Goal: Information Seeking & Learning: Understand process/instructions

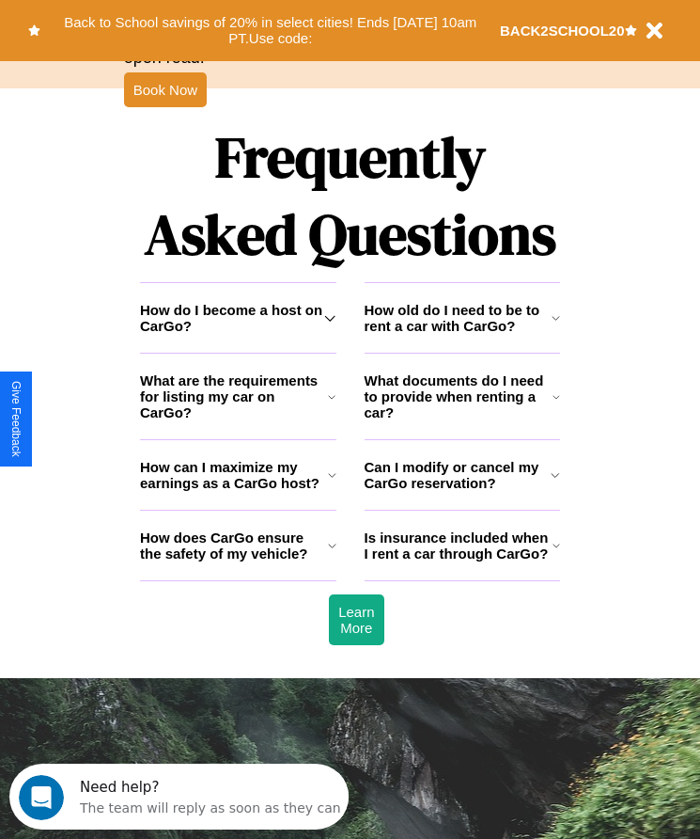
scroll to position [2452, 0]
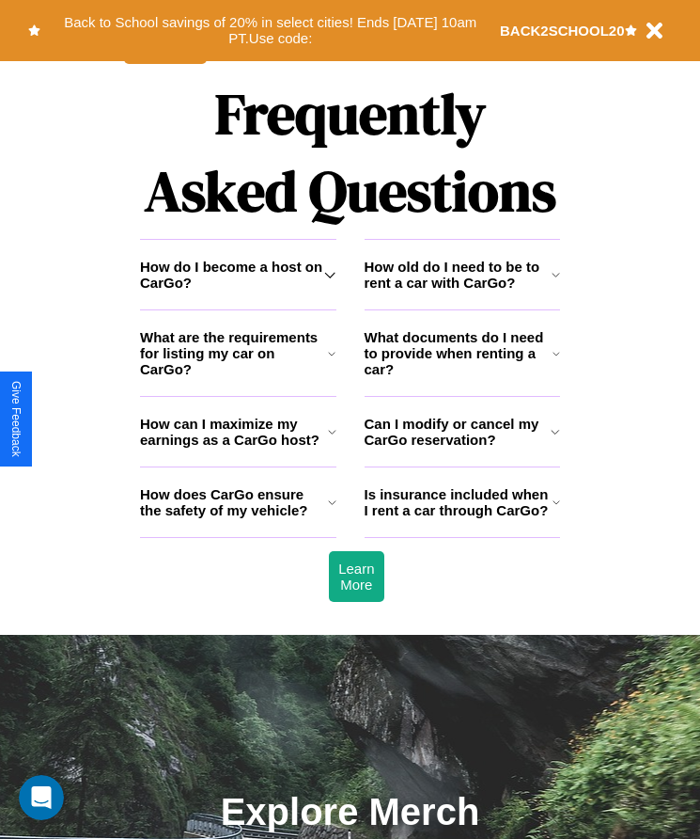
click at [556, 439] on icon at bounding box center [555, 431] width 9 height 15
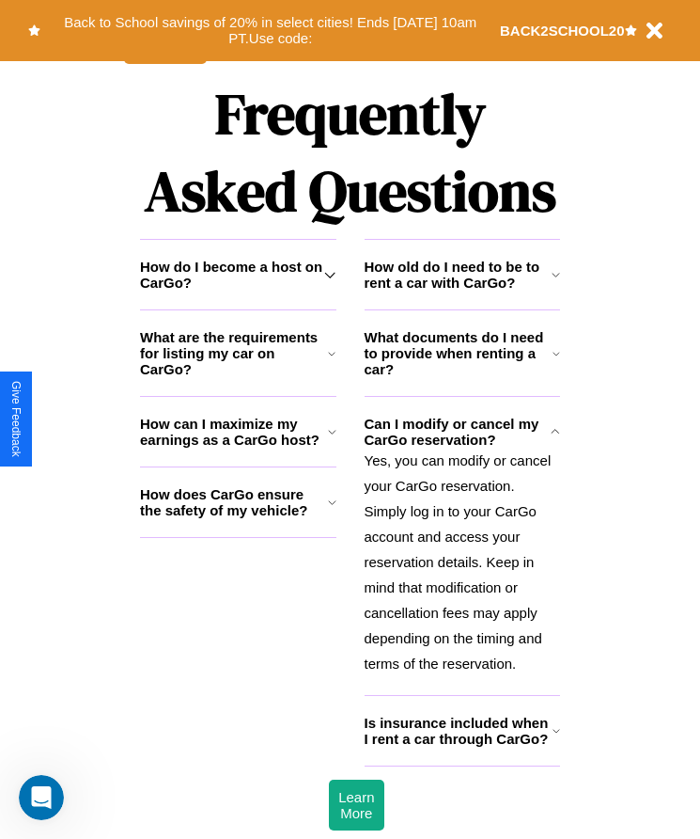
click at [238, 377] on h3 "What are the requirements for listing my car on CarGo?" at bounding box center [234, 353] width 188 height 48
click at [332, 510] on icon at bounding box center [332, 502] width 8 height 15
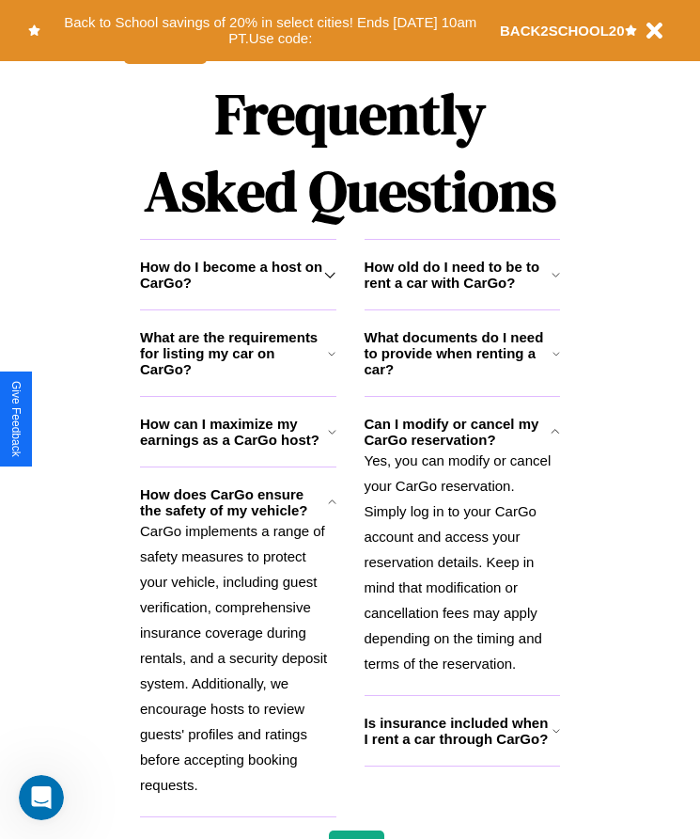
click at [332, 361] on icon at bounding box center [332, 353] width 8 height 15
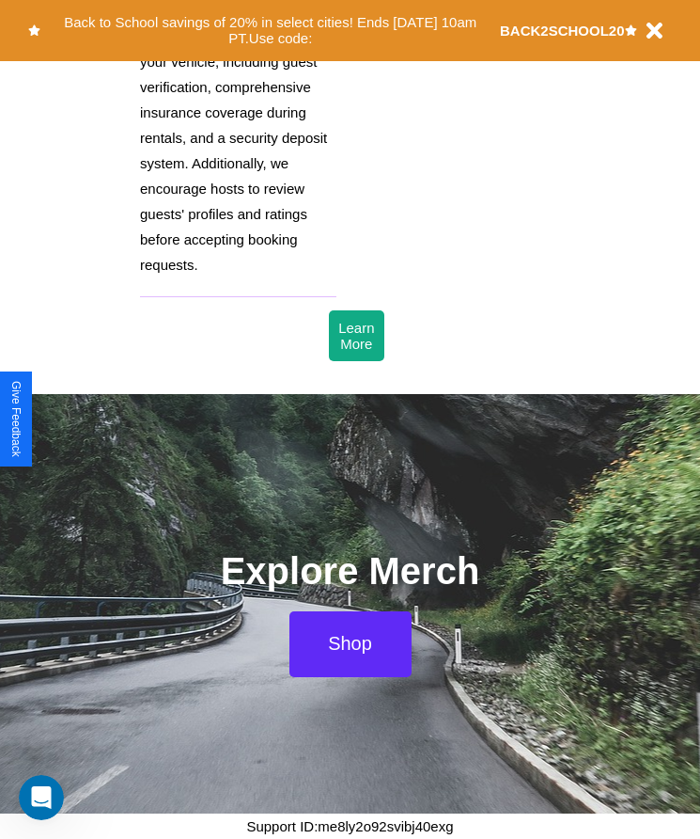
scroll to position [2386, 0]
